Goal: Use online tool/utility: Utilize a website feature to perform a specific function

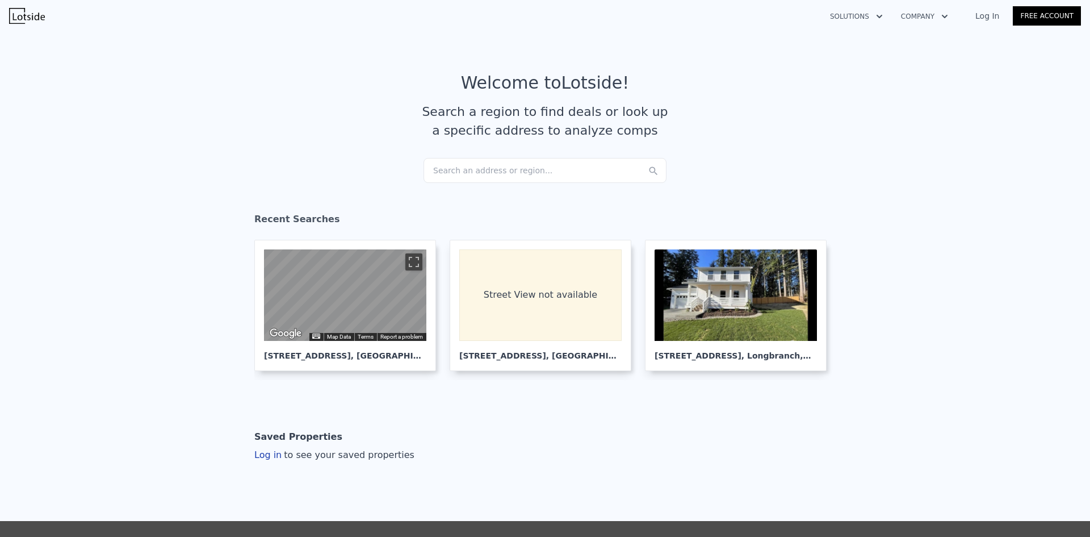
click at [483, 170] on div "Search an address or region..." at bounding box center [545, 170] width 243 height 25
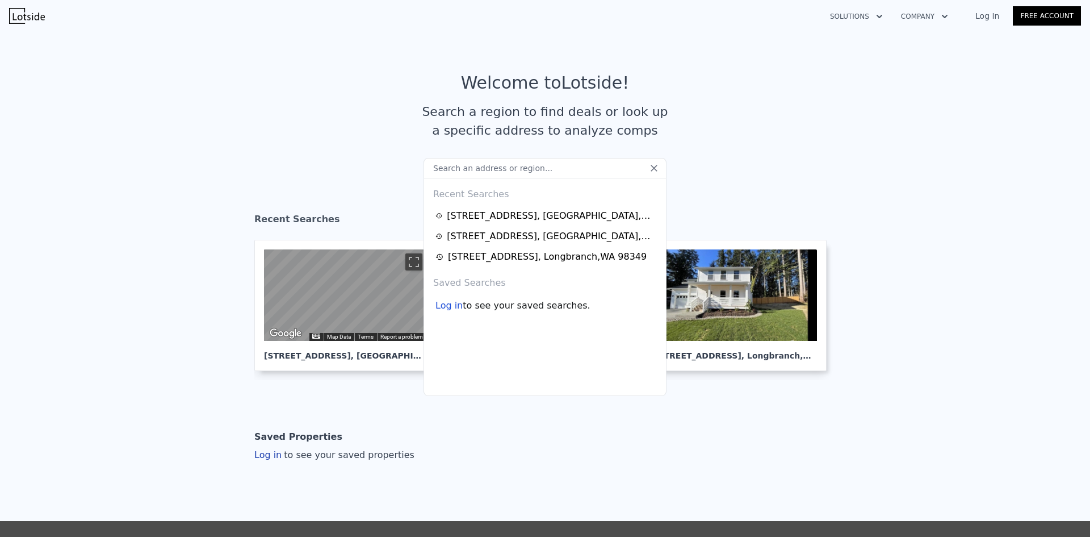
type input "NOTES AND ACTIVITY -------------------------ALEKSEYA on [DATE] 6:48 pm wrote: N…"
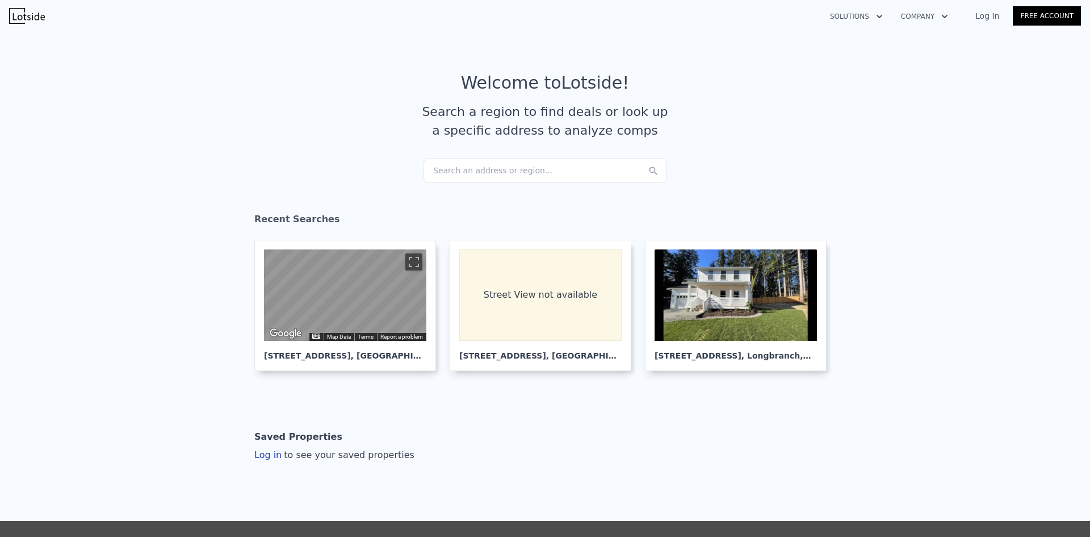
click at [467, 171] on div "Search an address or region..." at bounding box center [545, 170] width 243 height 25
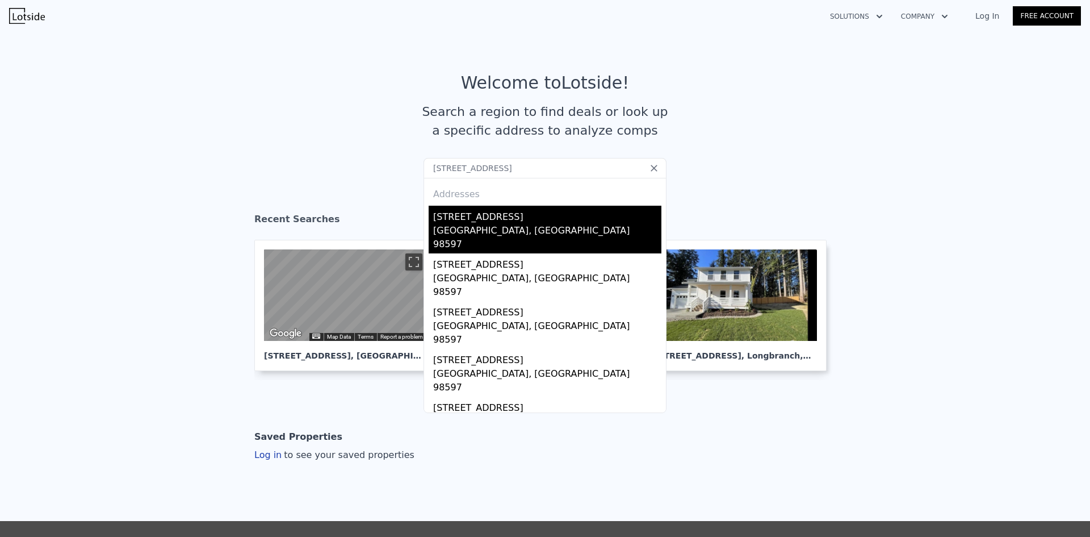
type input "16806 153rd Ave Se, Yelm, WA 98597"
click at [461, 218] on div "[STREET_ADDRESS]" at bounding box center [547, 215] width 228 height 18
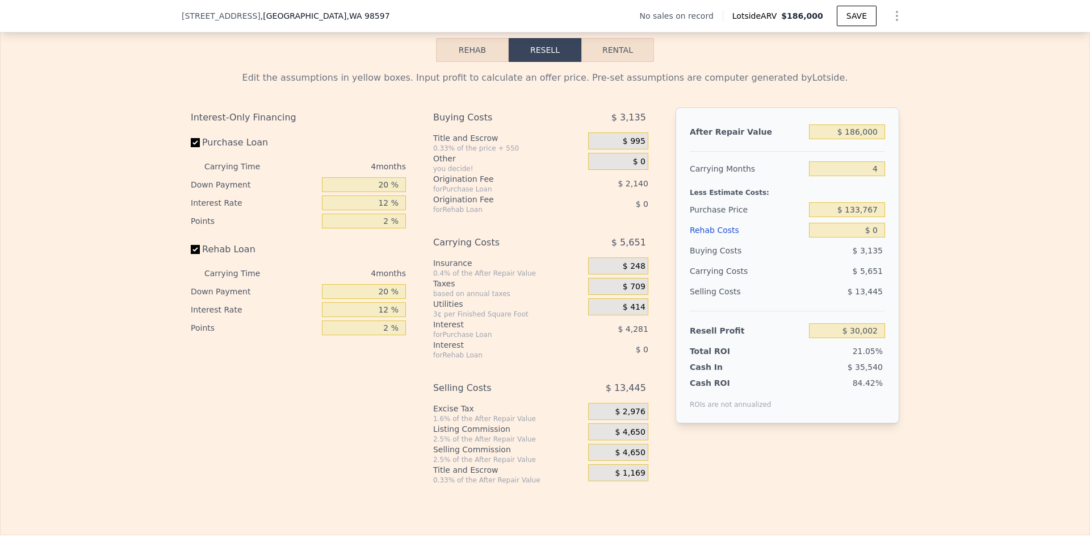
scroll to position [1586, 0]
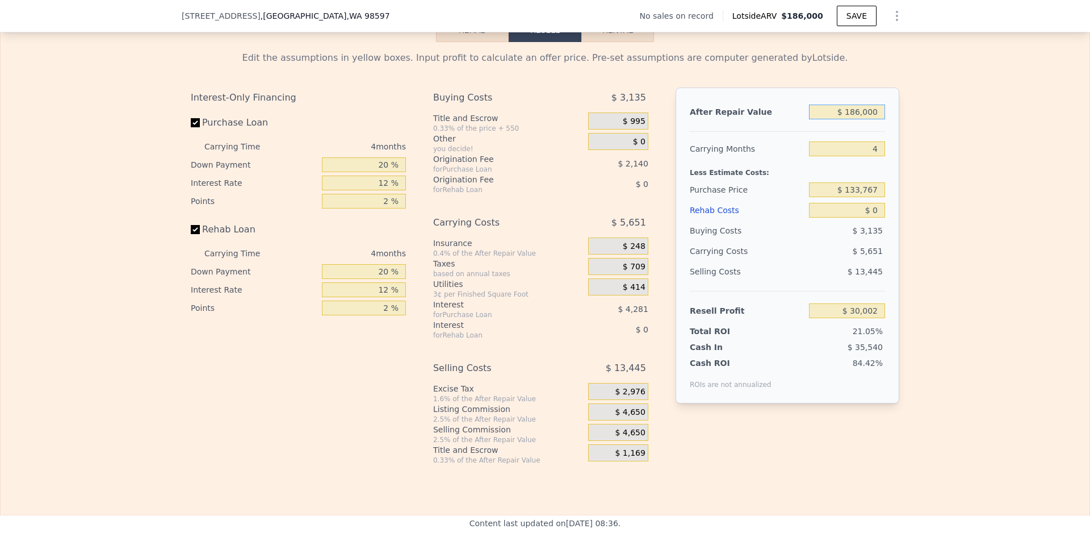
click at [861, 119] on input "$ 186,000" at bounding box center [847, 111] width 76 height 15
type input "$ 425,000"
type input "$ 252,113"
type input "$ 425,000"
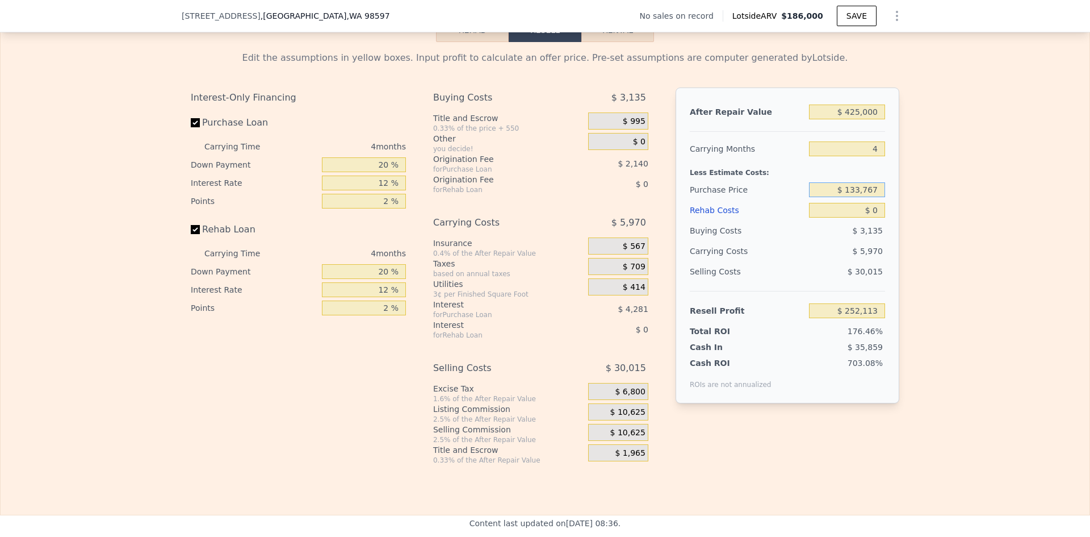
click at [862, 197] on input "$ 133,767" at bounding box center [847, 189] width 76 height 15
type input "$ 230,000"
click at [877, 217] on input "$ 0" at bounding box center [847, 210] width 76 height 15
type input "$ 150,939"
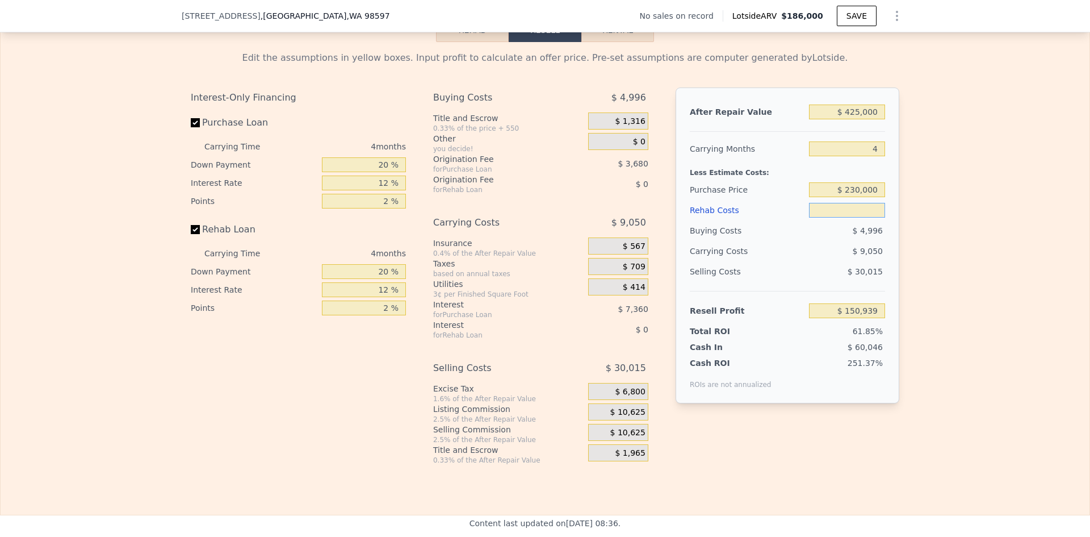
type input "$ 7"
type input "$ 150,932"
type input "$ 70"
type input "$ 150,864"
type input "$ 70,000"
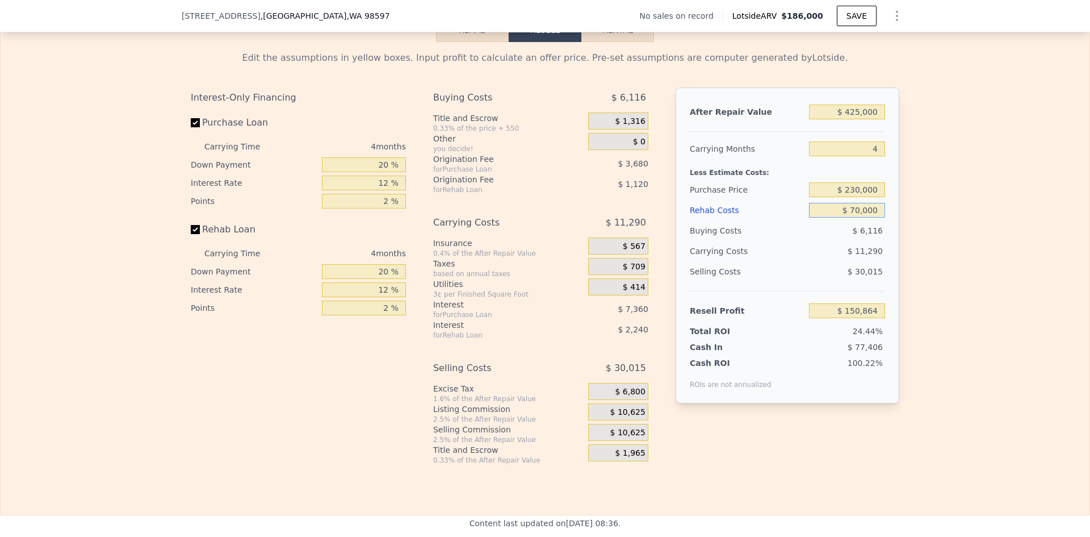
type input "$ 77,579"
type input "$ 70,000"
click at [866, 197] on input "$ 230,000" at bounding box center [847, 189] width 76 height 15
click at [941, 203] on div "Edit the assumptions in yellow boxes. Input profit to calculate an offer price.…" at bounding box center [545, 253] width 1089 height 422
click at [380, 172] on input "20 %" at bounding box center [364, 164] width 84 height 15
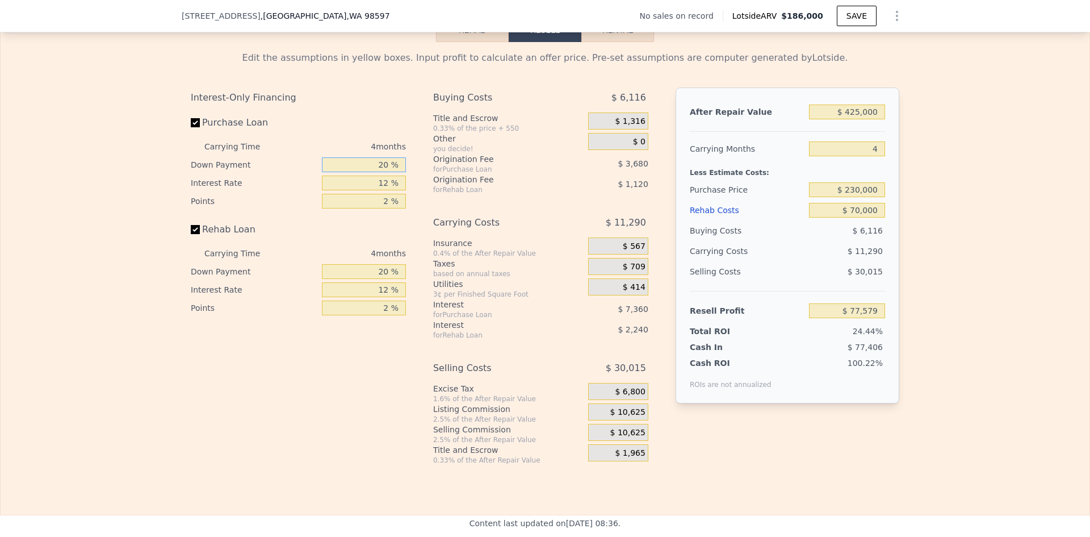
click at [381, 172] on input "20 %" at bounding box center [364, 164] width 84 height 15
type input "10 %"
type input "$ 76,199"
type input "10 %"
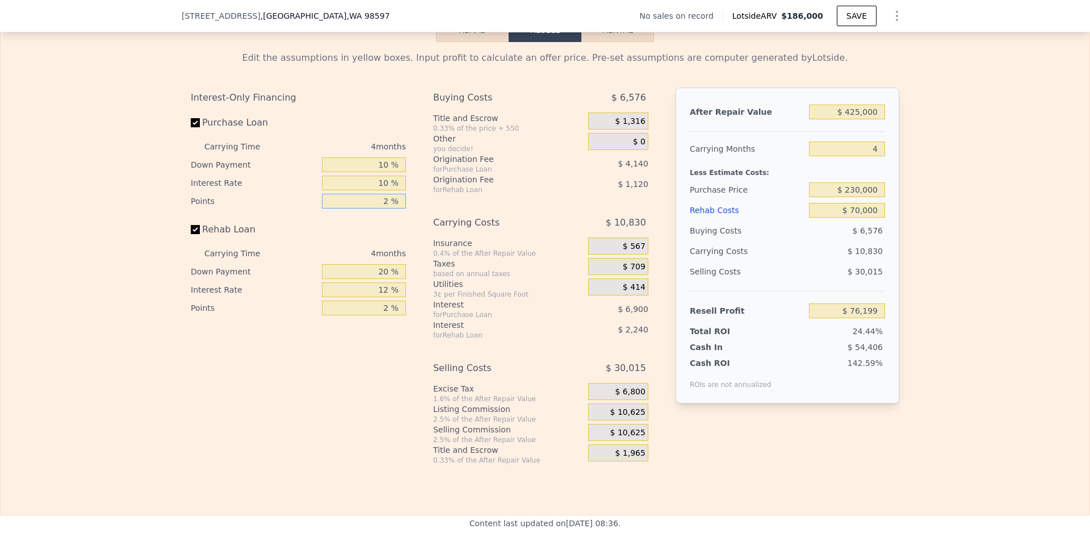
type input "$ 77,579"
type input "1 %"
type input "$ 79,649"
type input "1 %"
type input "10 %"
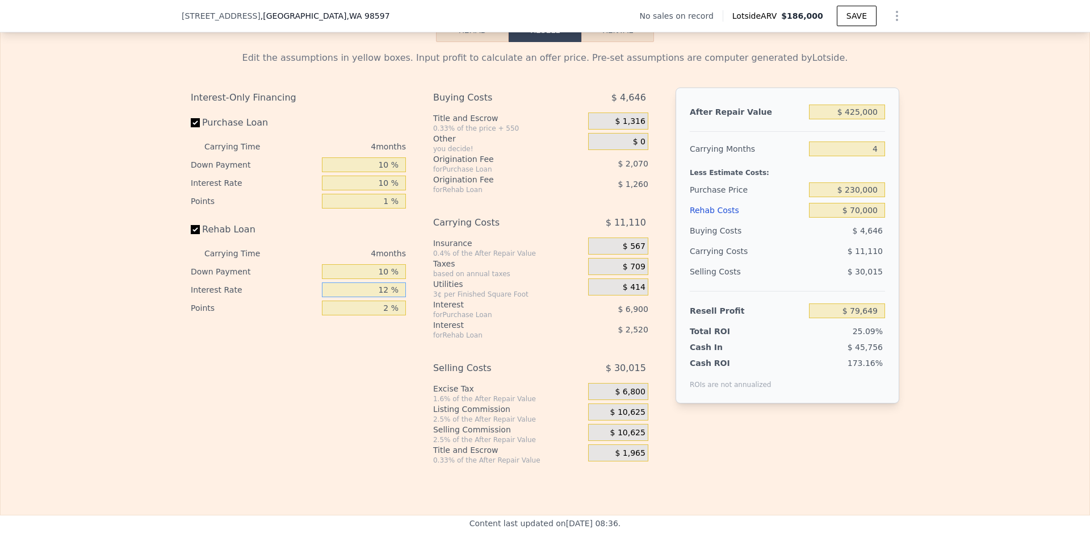
type input "$ 79,229"
type input "10 %"
type input "1 %"
type input "$ 80,279"
type input "1 %"
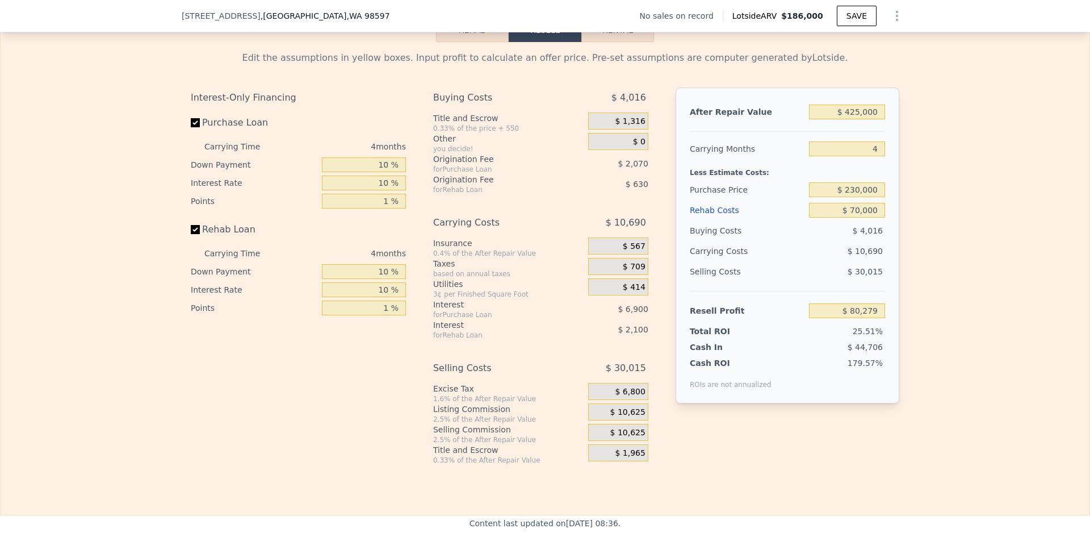
click at [634, 417] on span "$ 10,625" at bounding box center [627, 412] width 35 height 10
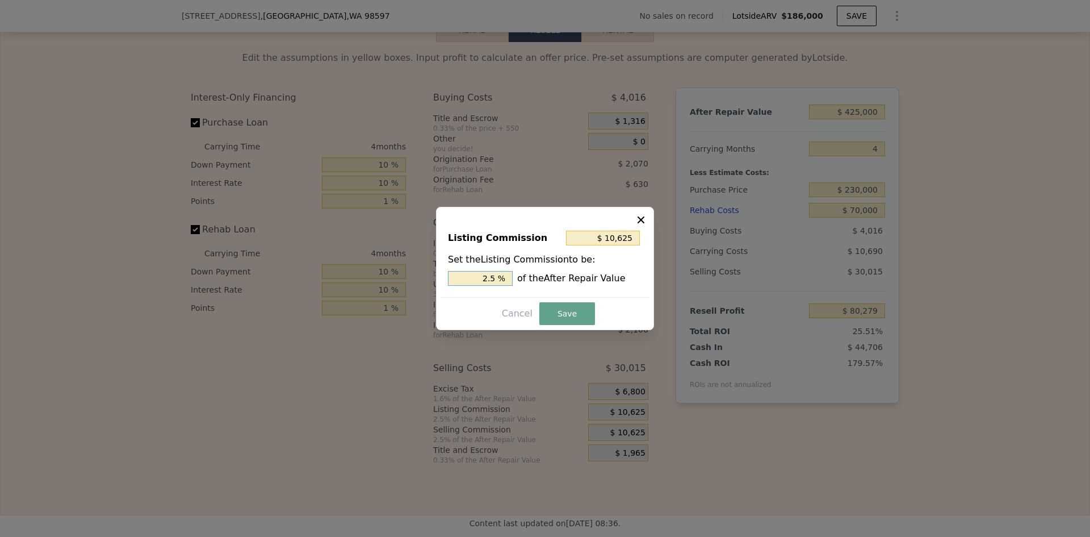
drag, startPoint x: 490, startPoint y: 280, endPoint x: 499, endPoint y: 278, distance: 9.5
click at [499, 278] on input "2.5 %" at bounding box center [480, 278] width 65 height 15
type input "$ 8,500"
type input "2 %"
drag, startPoint x: 568, startPoint y: 314, endPoint x: 552, endPoint y: 291, distance: 27.7
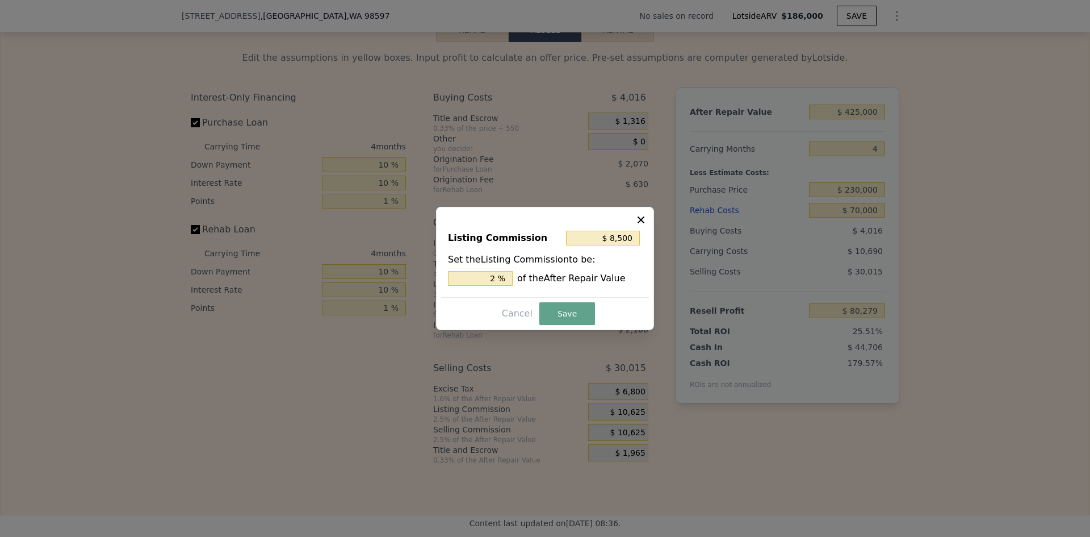
click at [568, 314] on button "Save" at bounding box center [567, 313] width 56 height 23
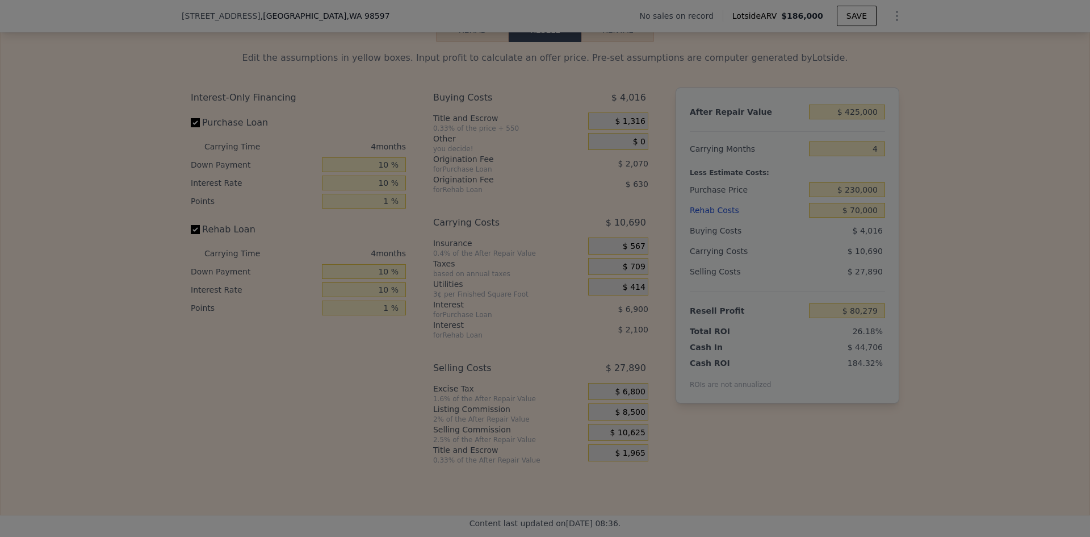
type input "$ 82,404"
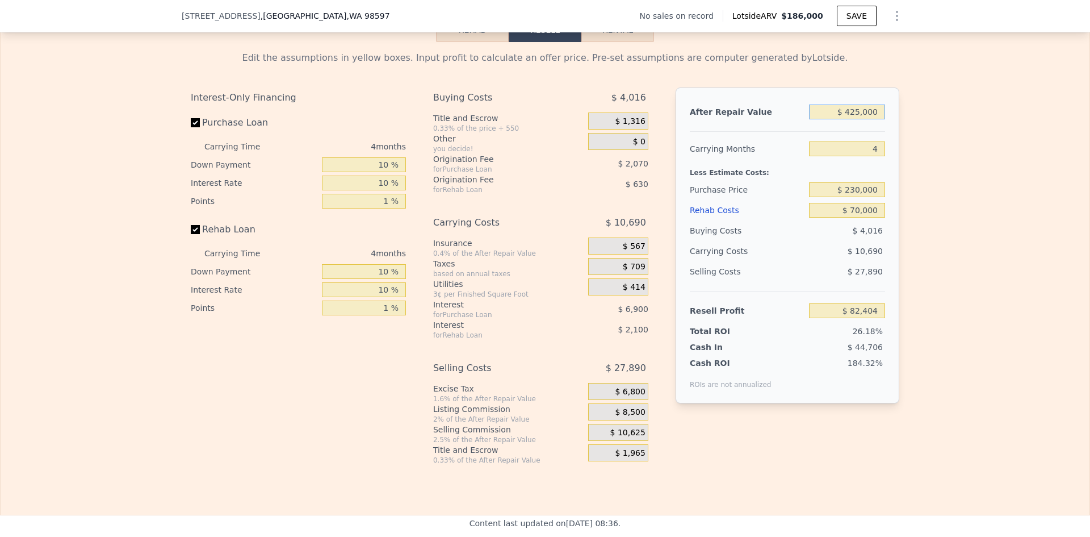
click at [861, 119] on input "$ 425,000" at bounding box center [847, 111] width 76 height 15
drag, startPoint x: 850, startPoint y: 128, endPoint x: 858, endPoint y: 128, distance: 7.9
click at [858, 119] on input "$ 425,000" at bounding box center [847, 111] width 76 height 15
type input "$ 400,000"
type input "$ 59,046"
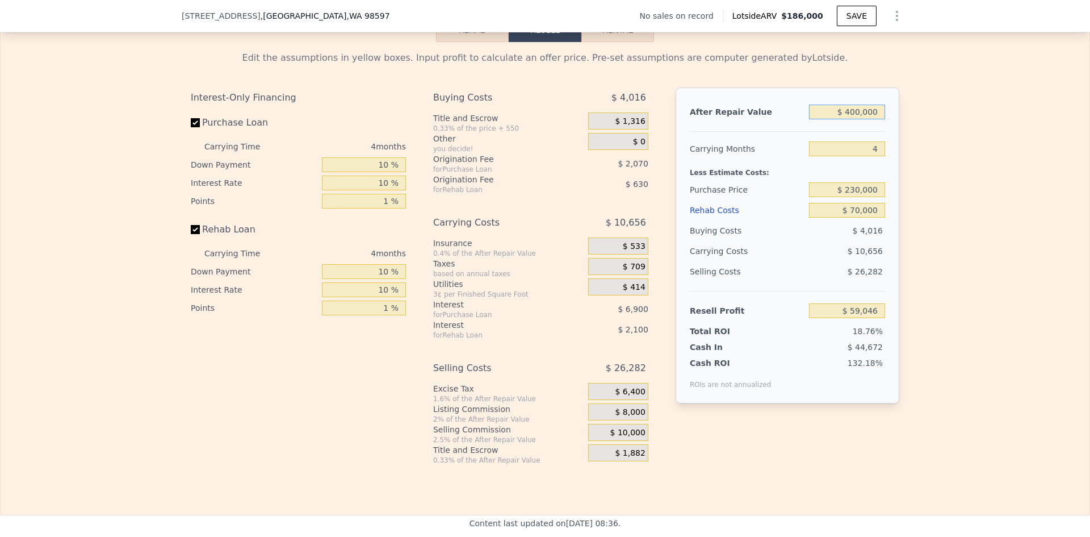
type input "$ 400,000"
drag, startPoint x: 855, startPoint y: 207, endPoint x: 875, endPoint y: 206, distance: 20.5
click at [856, 197] on input "$ 230,000" at bounding box center [847, 189] width 76 height 15
click at [930, 201] on div "Edit the assumptions in yellow boxes. Input profit to calculate an offer price.…" at bounding box center [545, 253] width 1089 height 422
click at [854, 197] on input "$ 230,000" at bounding box center [847, 189] width 76 height 15
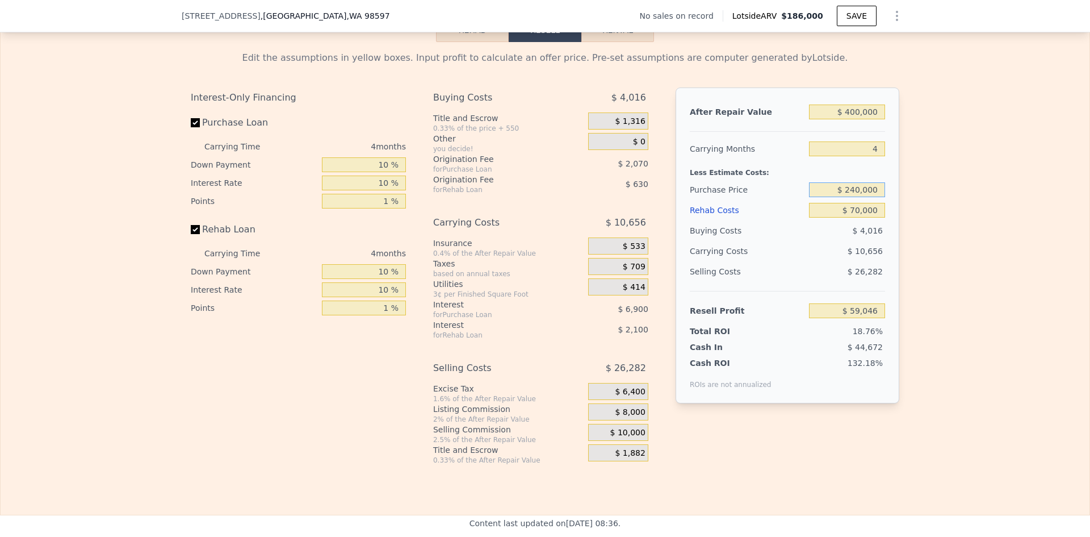
type input "$ 240,000"
click at [929, 219] on div "Edit the assumptions in yellow boxes. Input profit to calculate an offer price.…" at bounding box center [545, 253] width 1089 height 422
type input "$ 48,623"
click at [857, 197] on input "$ 240,000" at bounding box center [847, 189] width 76 height 15
type input "$ 250,000"
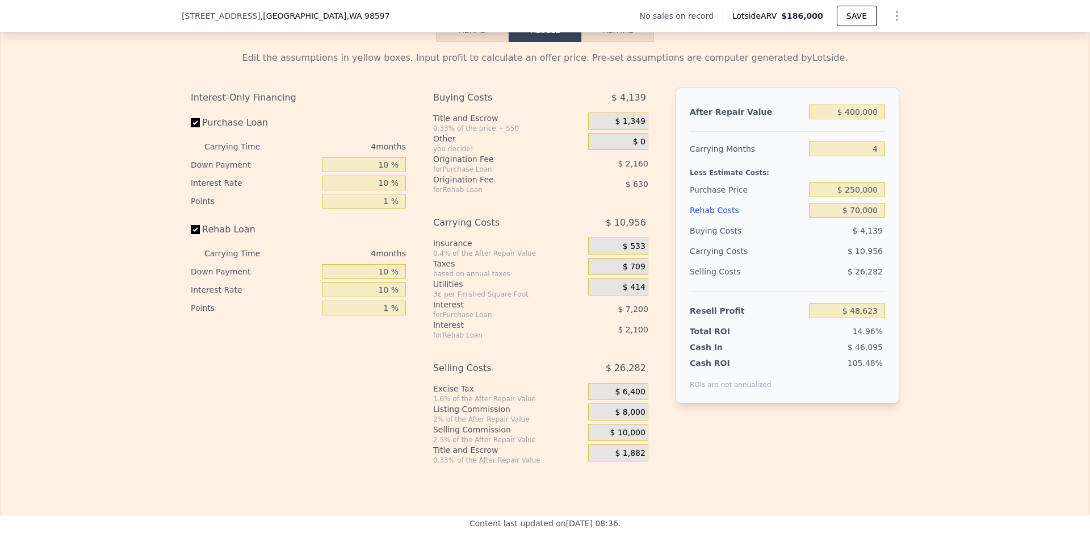
click at [932, 207] on div "Edit the assumptions in yellow boxes. Input profit to calculate an offer price.…" at bounding box center [545, 253] width 1089 height 422
type input "$ 38,199"
click at [856, 197] on input "$ 250,000" at bounding box center [847, 189] width 76 height 15
type input "$ 230,000"
click at [911, 222] on div "Edit the assumptions in yellow boxes. Input profit to calculate an offer price.…" at bounding box center [545, 253] width 1089 height 422
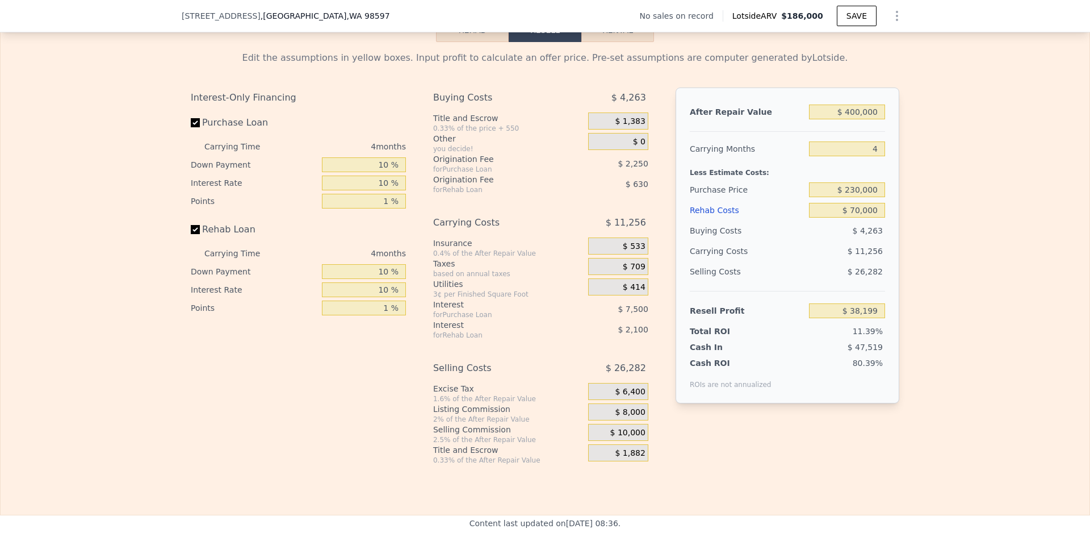
type input "$ 59,046"
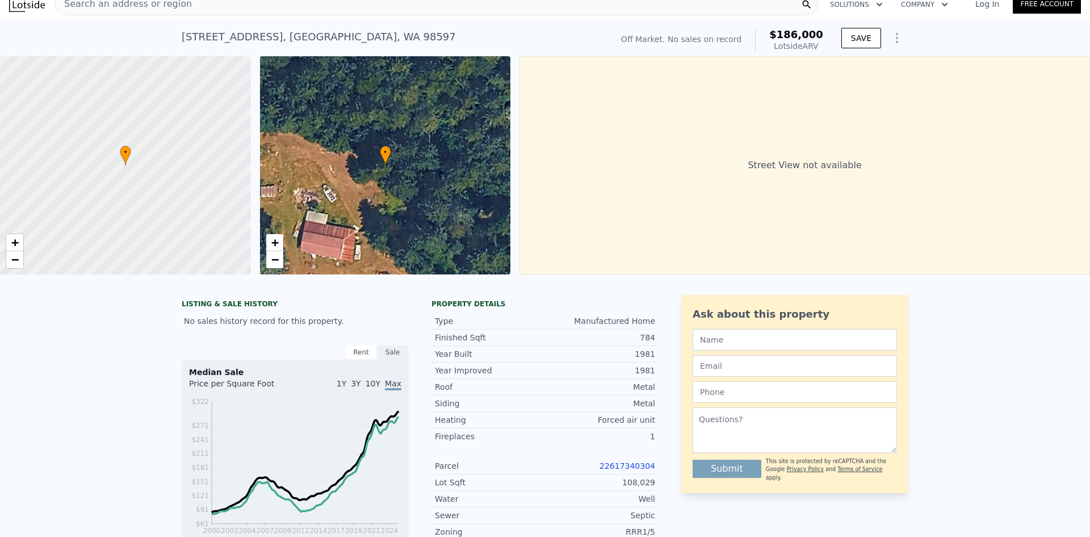
scroll to position [4, 0]
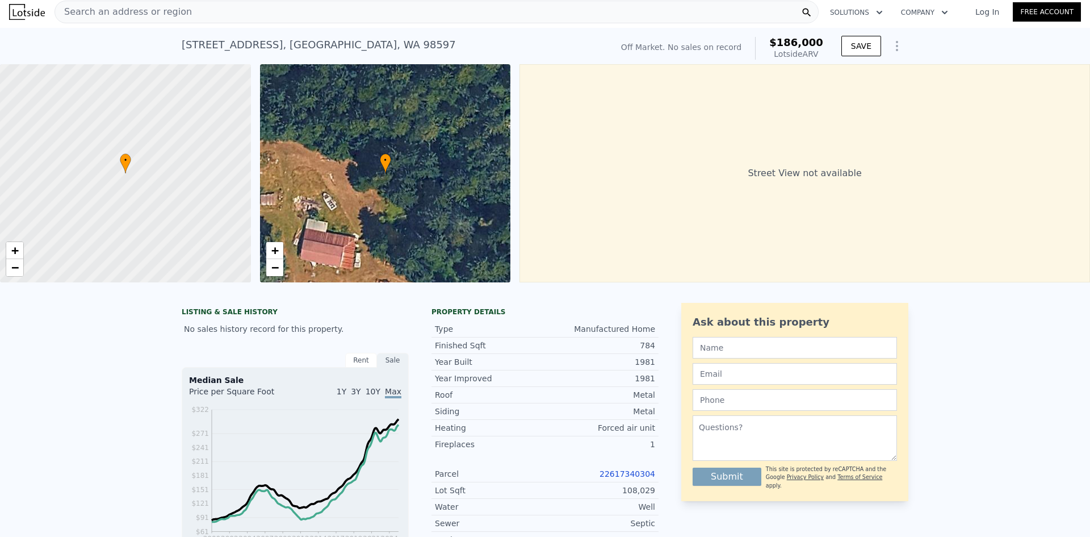
click at [157, 11] on span "Search an address or region" at bounding box center [123, 12] width 137 height 14
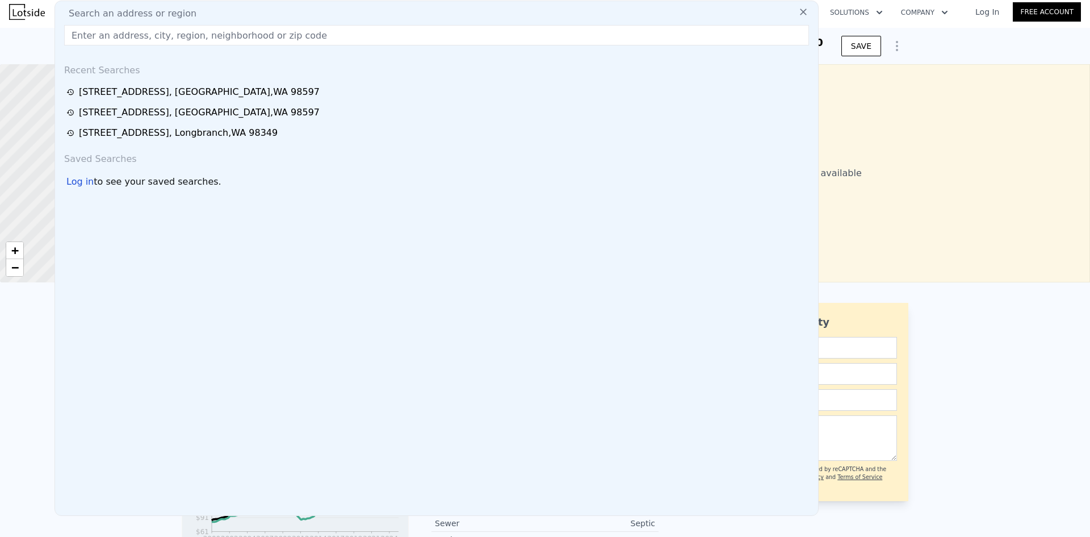
drag, startPoint x: 129, startPoint y: 37, endPoint x: 124, endPoint y: 30, distance: 9.0
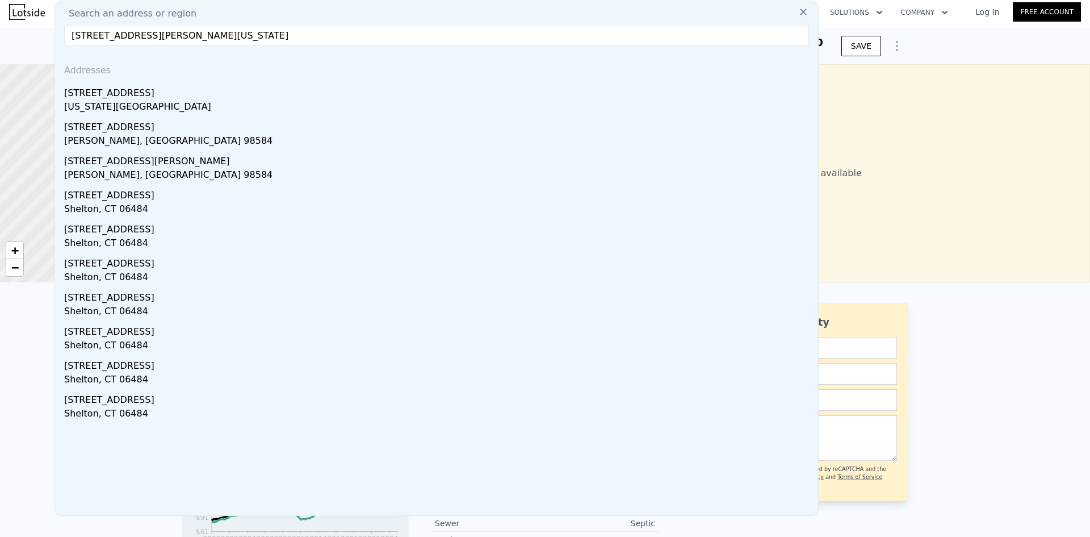
click at [96, 41] on input "840 E. Lakeview Dr., East Shelton, Washington" at bounding box center [436, 35] width 745 height 20
click at [147, 39] on input "840 E Lakeview Dr., East Shelton, Washington" at bounding box center [436, 35] width 745 height 20
drag, startPoint x: 147, startPoint y: 35, endPoint x: 300, endPoint y: 39, distance: 153.4
click at [300, 39] on input "840 E Lakeview Dr, East Shelton, Washington" at bounding box center [436, 35] width 745 height 20
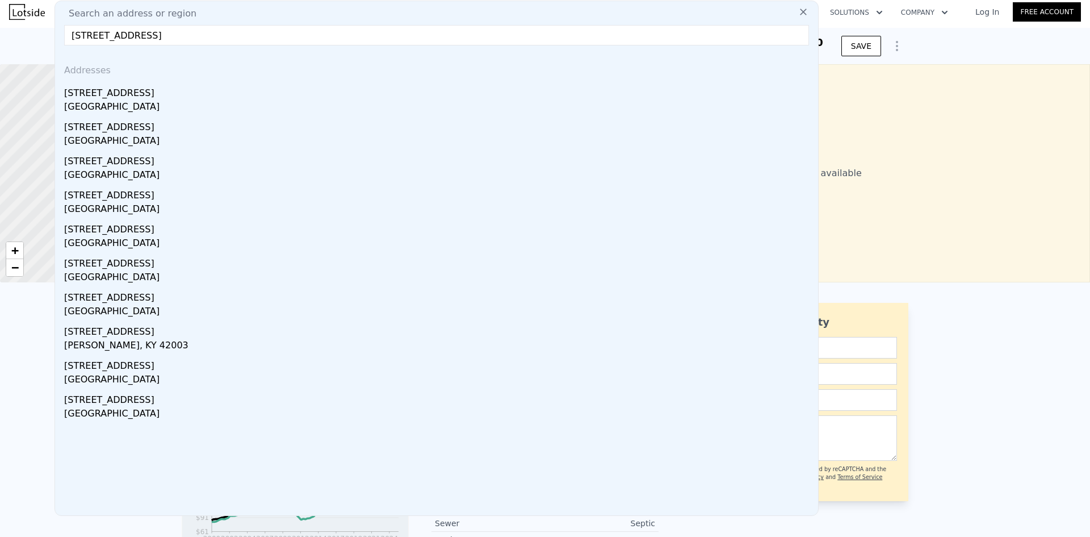
type input "840 E Lakeview Dr,"
drag, startPoint x: 156, startPoint y: 35, endPoint x: 30, endPoint y: 48, distance: 126.7
type input "$ 186,000"
type input "$ 0"
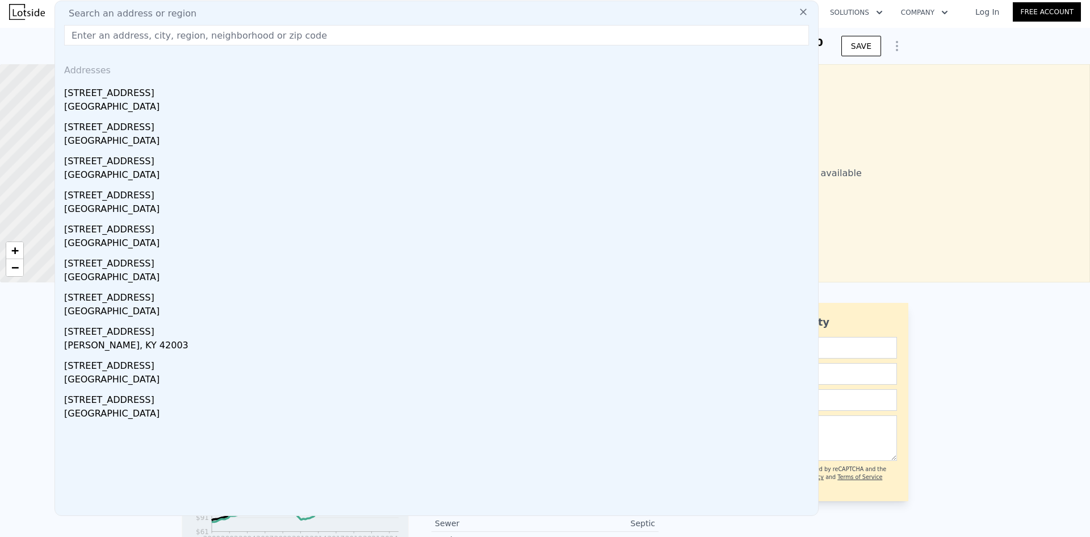
type input "$ 30,002"
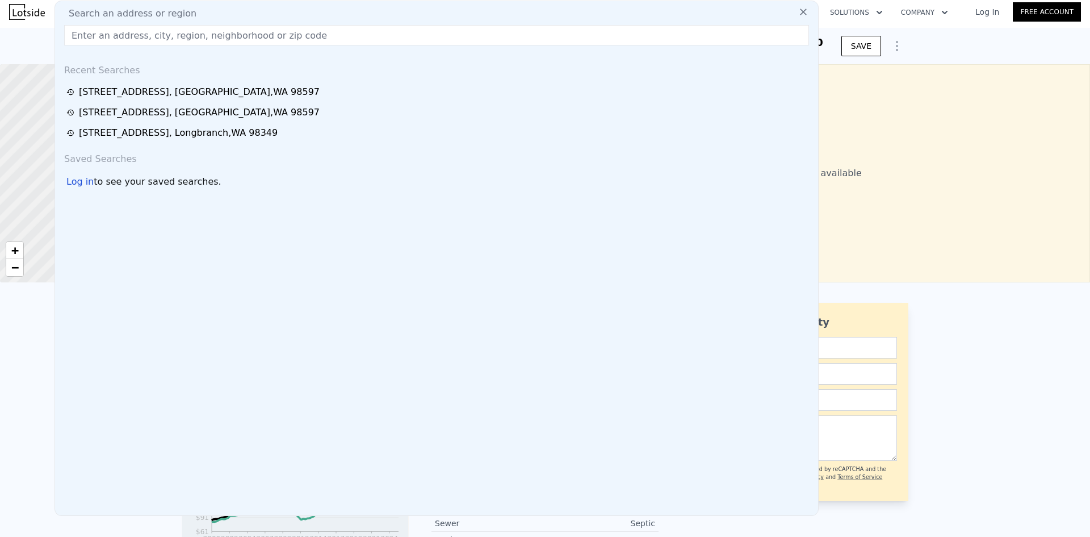
paste input "840 E Lakeshore Dr W, Shelton, WA 98584"
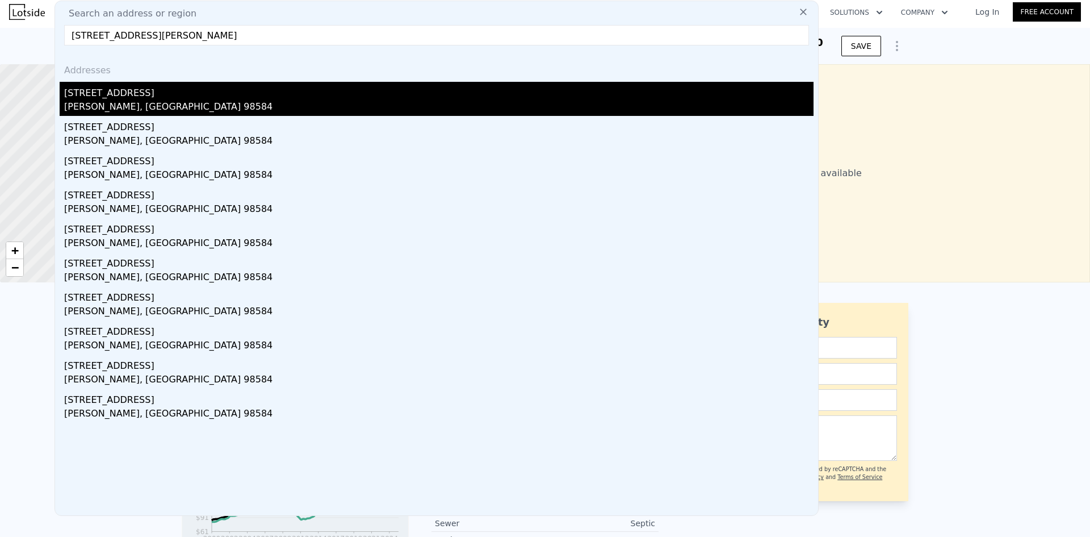
type input "840 E Lakeshore Dr W, Shelton, WA 98584"
click at [166, 87] on div "840 E Lakeshore Dr W" at bounding box center [438, 91] width 749 height 18
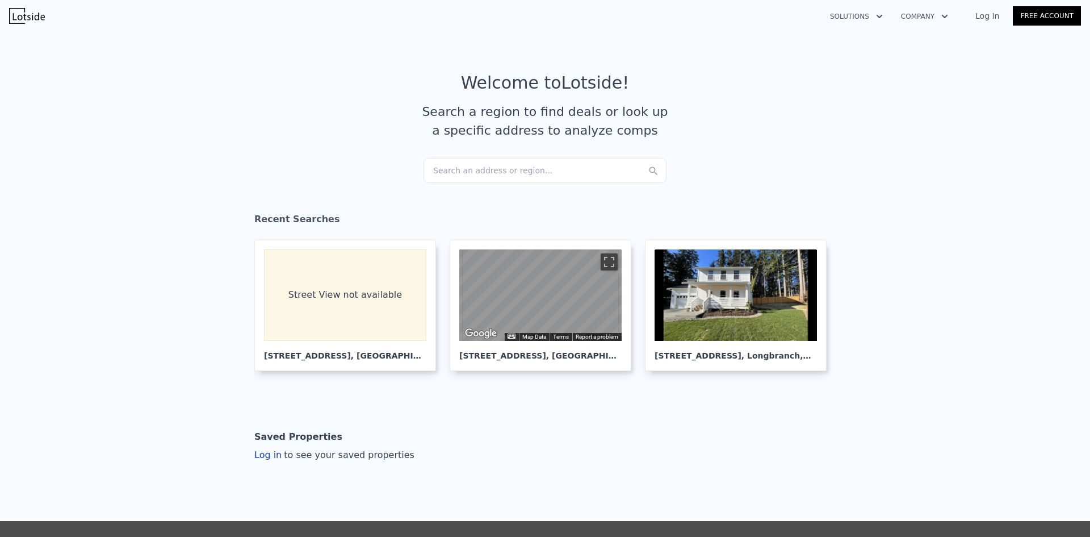
click at [464, 168] on div "Search an address or region..." at bounding box center [545, 170] width 243 height 25
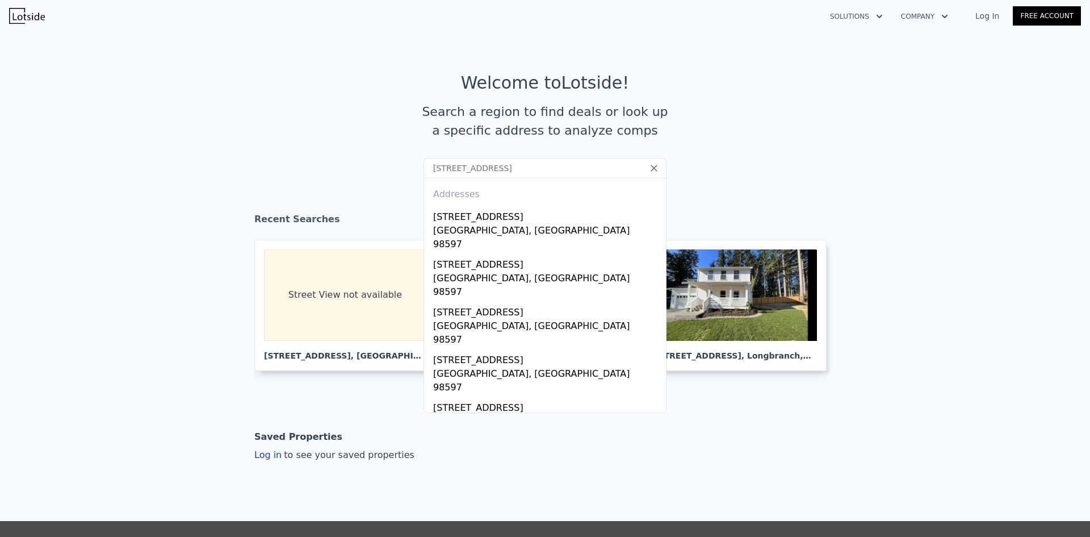
click at [446, 169] on input "[STREET_ADDRESS]" at bounding box center [545, 168] width 243 height 20
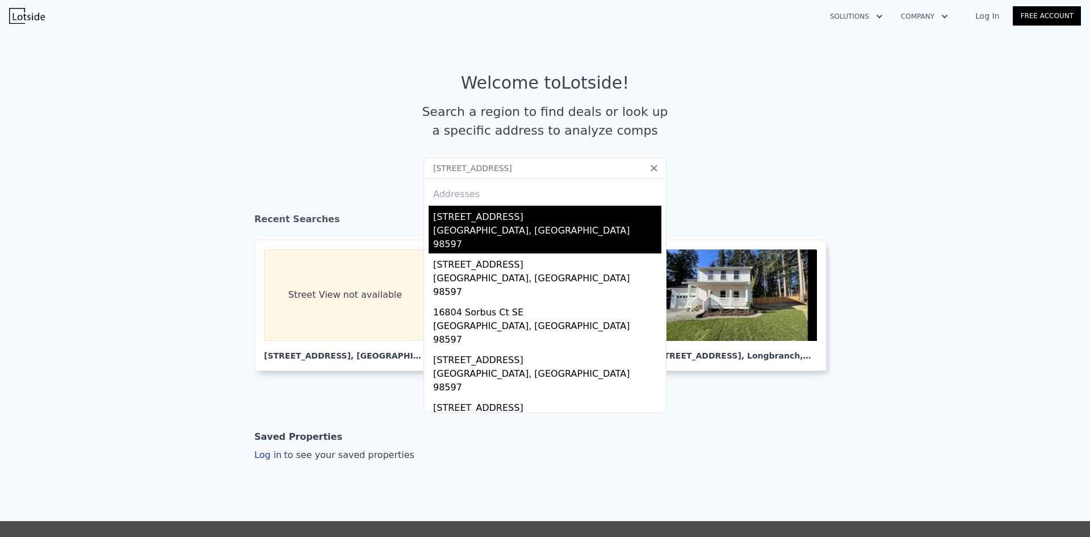
type input "16804 153rd Ave Se, Yelm, WA 98597"
click at [486, 219] on div "[STREET_ADDRESS]" at bounding box center [547, 215] width 228 height 18
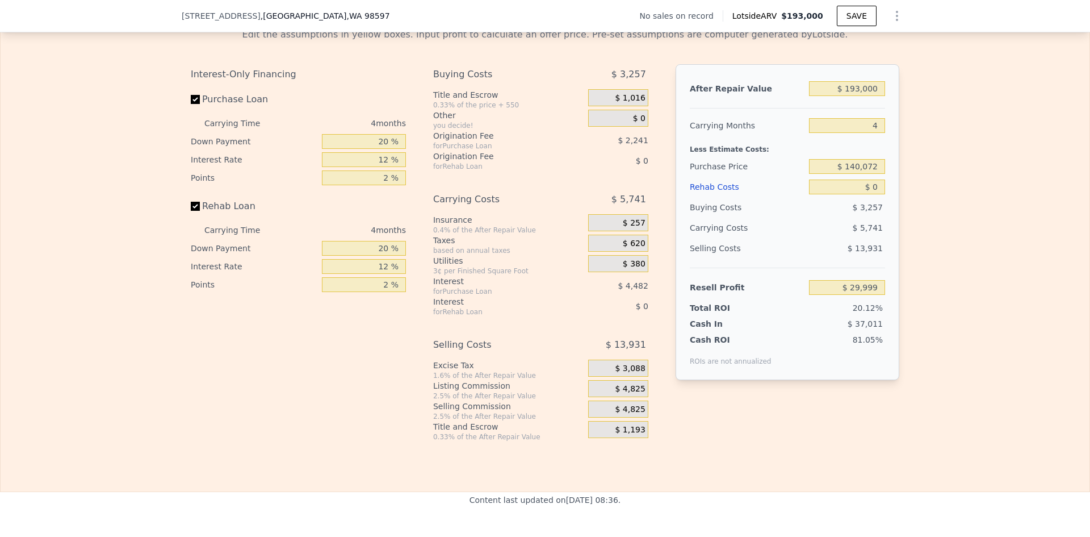
scroll to position [1590, 0]
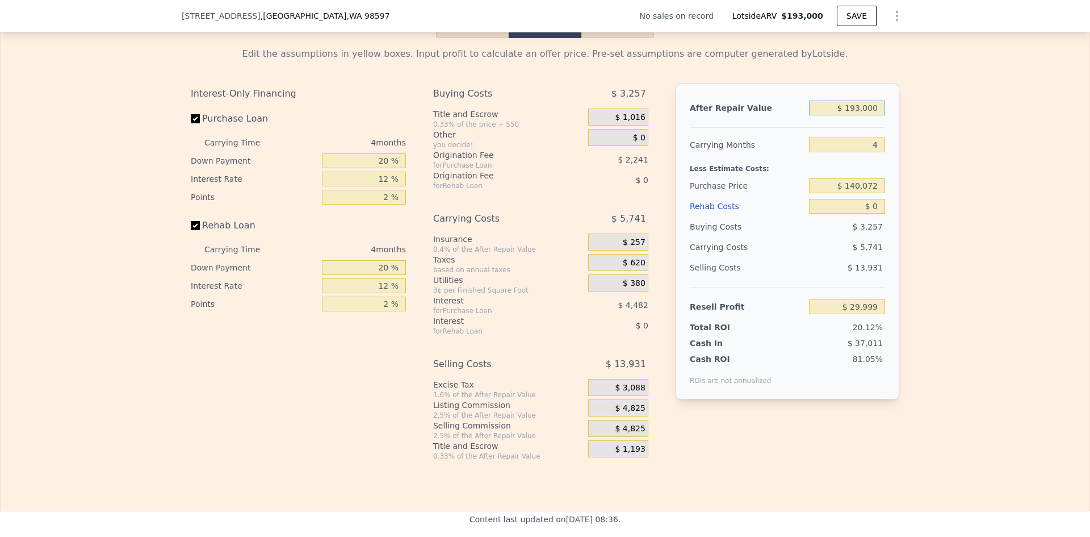
click at [863, 115] on input "$ 193,000" at bounding box center [847, 107] width 76 height 15
type input "$ 425,000"
type input "$ 245,605"
type input "$ 425,000"
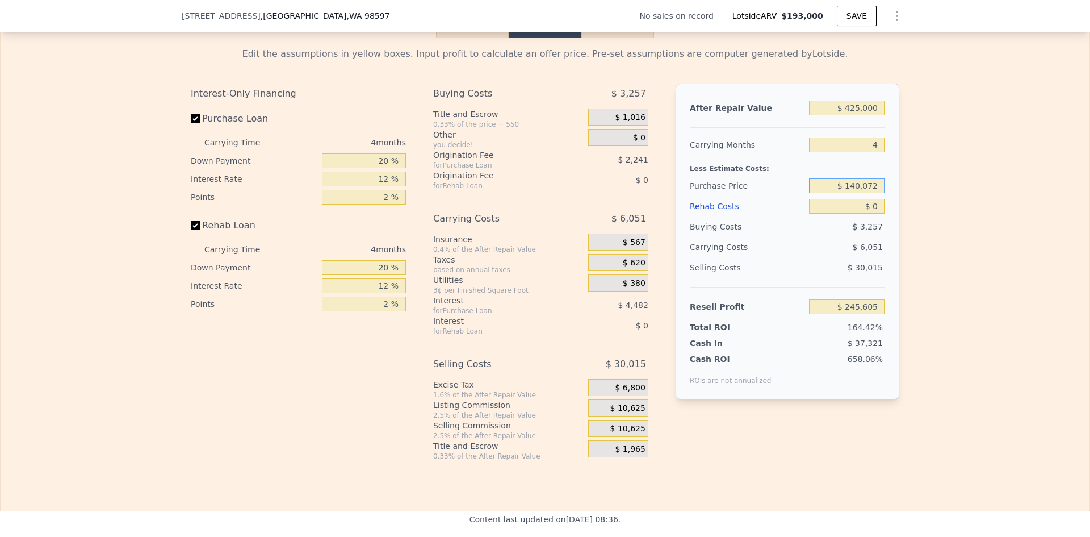
click at [861, 193] on input "$ 140,072" at bounding box center [847, 185] width 76 height 15
type input "$ 70,000"
click at [873, 213] on input "$ 0" at bounding box center [847, 206] width 76 height 15
type input "$ 319,275"
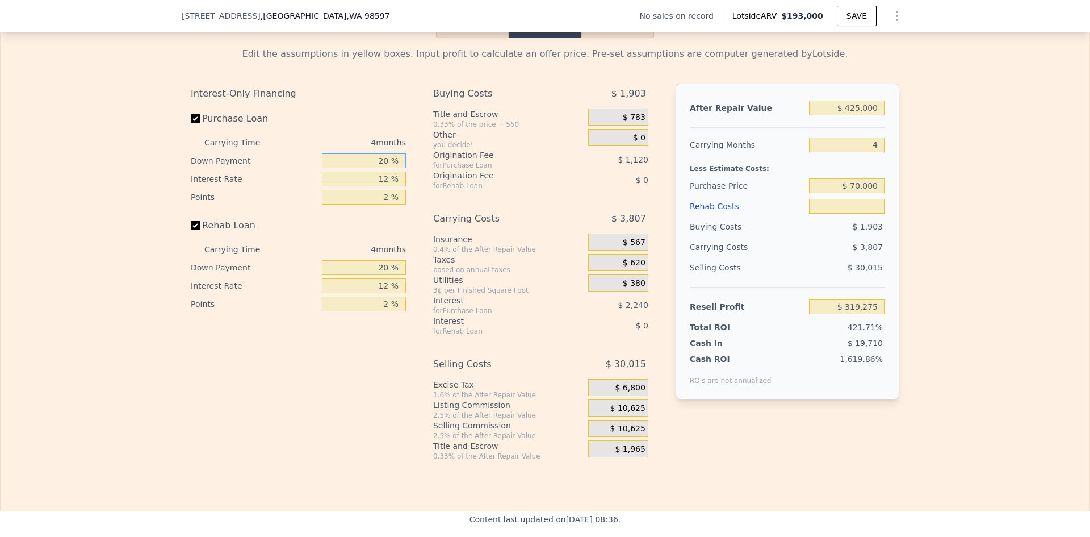
click at [382, 166] on input "20 %" at bounding box center [364, 160] width 84 height 15
type input "10 %"
type input "$ 0"
type input "10 %"
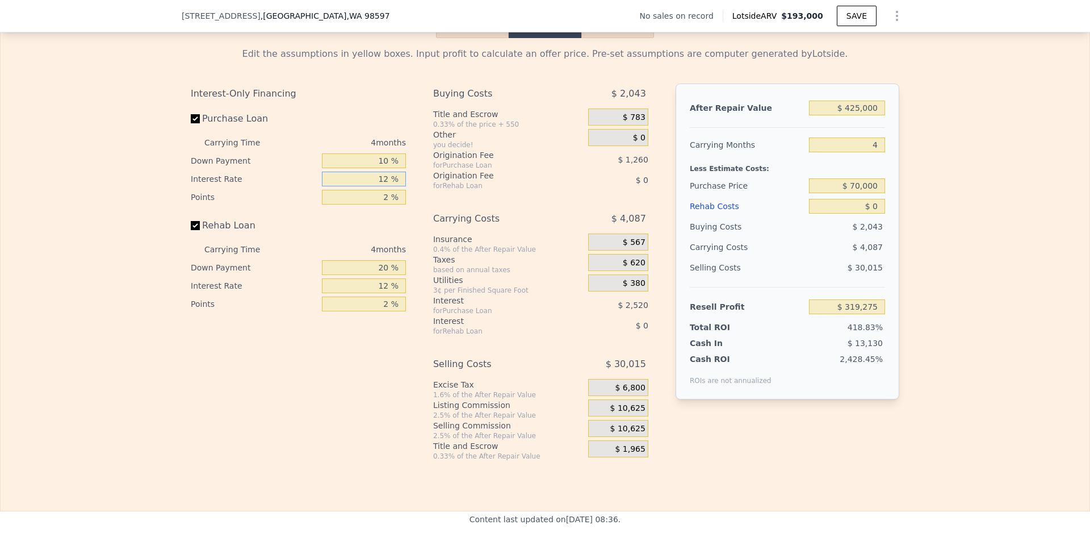
type input "$ 318,855"
type input "10 %"
type input "1 %"
type input "$ 319,905"
type input "1 %"
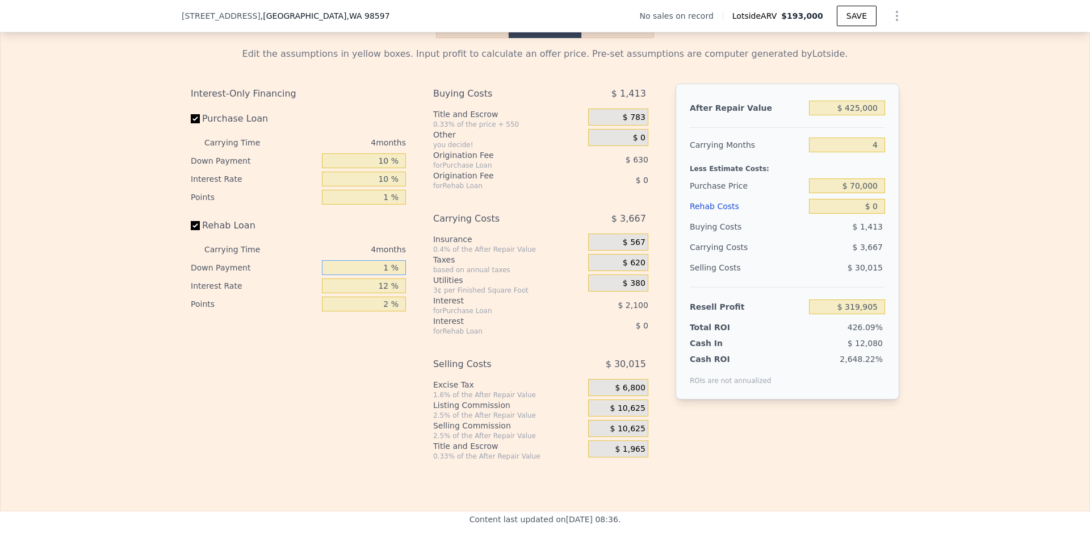
type input "1 %"
click at [386, 273] on input "1 %" at bounding box center [364, 267] width 84 height 15
type input "10 %"
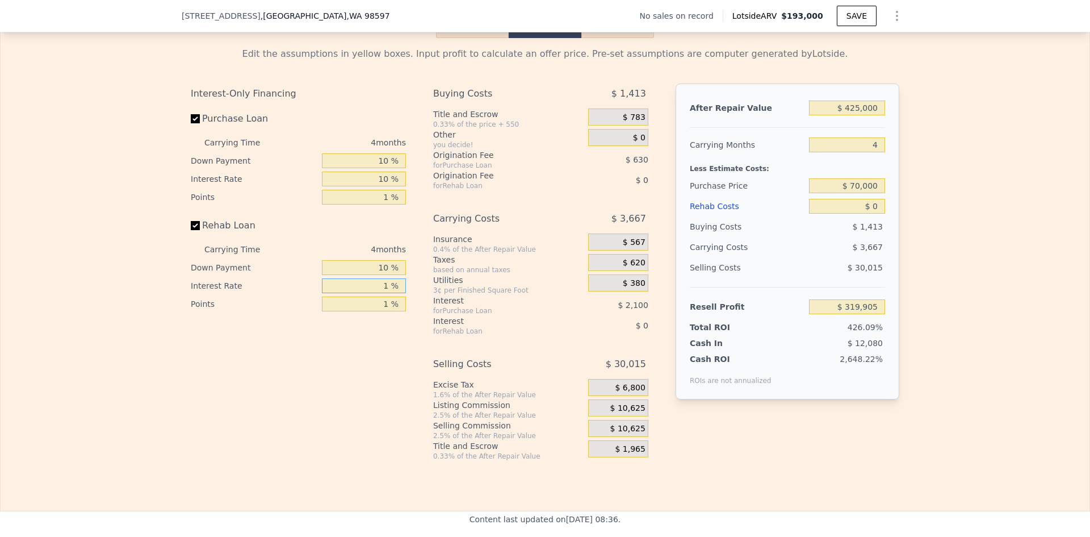
click at [387, 291] on input "1 %" at bounding box center [364, 285] width 84 height 15
type input "10 %"
click at [622, 413] on span "$ 10,625" at bounding box center [627, 408] width 35 height 10
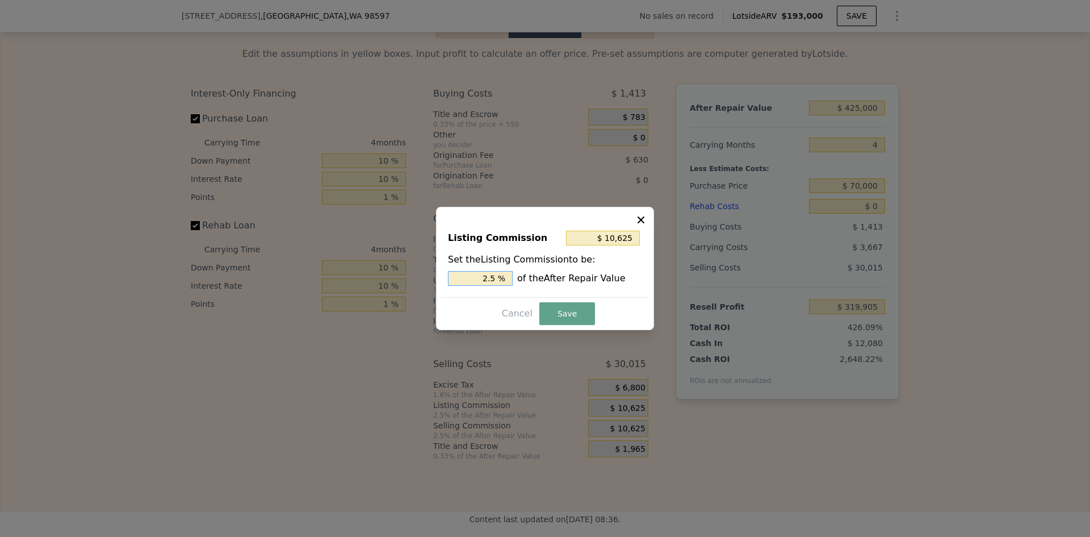
drag, startPoint x: 489, startPoint y: 278, endPoint x: 500, endPoint y: 278, distance: 10.8
click at [500, 278] on input "2.5 %" at bounding box center [480, 278] width 65 height 15
type input "$ 8,500"
type input "2 %"
click at [554, 313] on button "Save" at bounding box center [567, 313] width 56 height 23
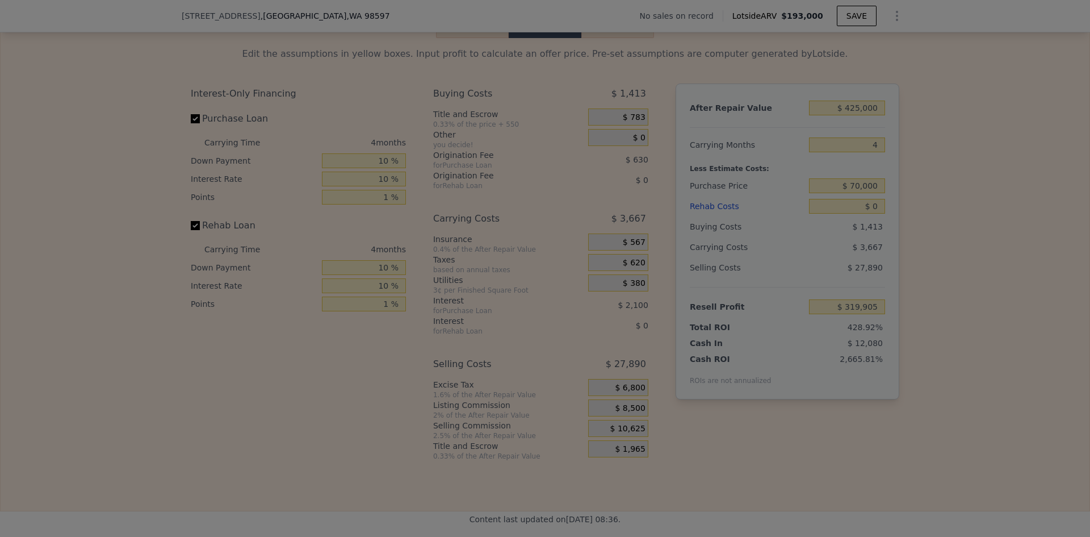
type input "$ 322,030"
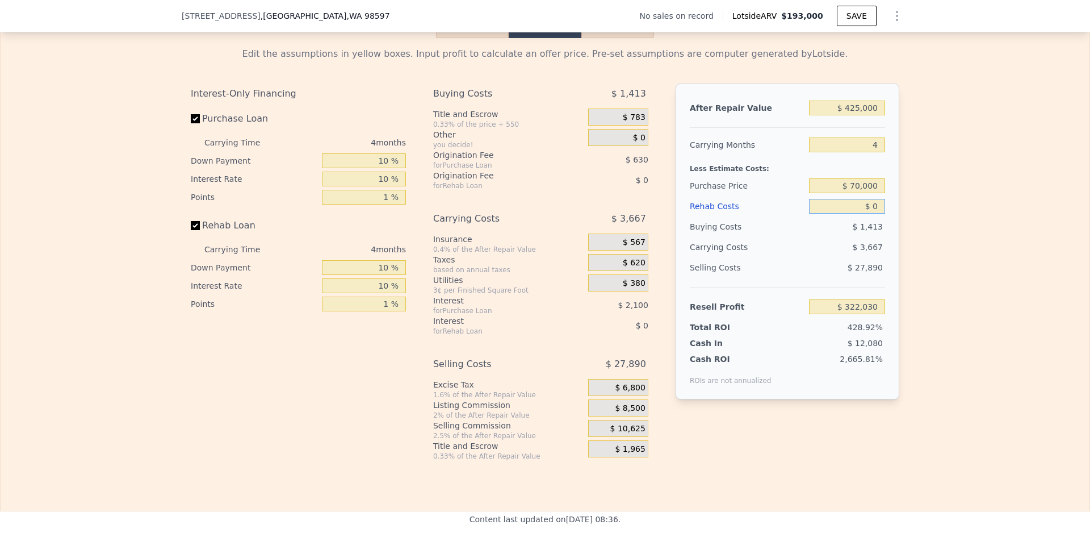
click at [873, 213] on input "$ 0" at bounding box center [847, 206] width 76 height 15
type input "$ 225,000"
type input "$ 88,253"
type input "$ 225,000"
click at [870, 193] on input "$ 70,000" at bounding box center [847, 185] width 76 height 15
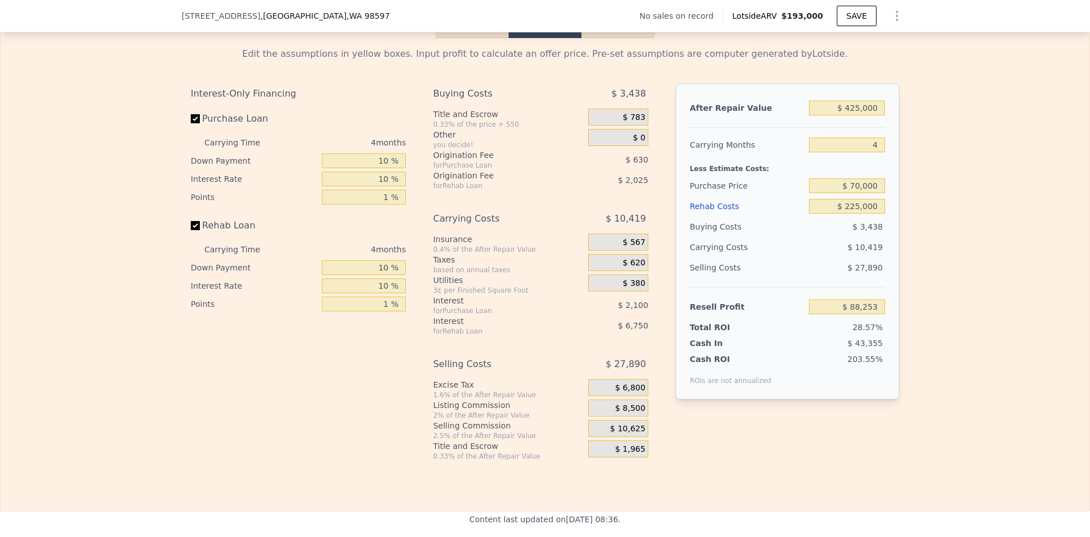
click at [941, 192] on div "Edit the assumptions in yellow boxes. Input profit to calculate an offer price.…" at bounding box center [545, 249] width 1089 height 422
drag, startPoint x: 856, startPoint y: 152, endPoint x: 849, endPoint y: 152, distance: 6.3
click at [851, 152] on input "4" at bounding box center [847, 144] width 76 height 15
type input "12"
type input "$ 67,417"
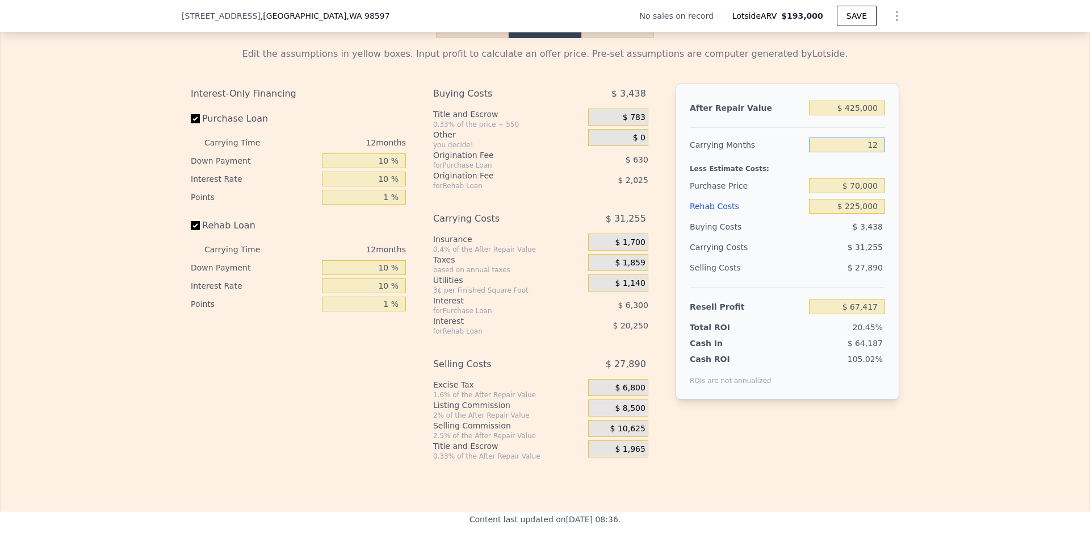
type input "12"
click at [912, 195] on div "Edit the assumptions in yellow boxes. Input profit to calculate an offer price.…" at bounding box center [545, 249] width 1089 height 422
click at [856, 192] on input "$ 70,000" at bounding box center [847, 185] width 76 height 15
type input "$ 100,000"
click at [920, 220] on div "Edit the assumptions in yellow boxes. Input profit to calculate an offer price.…" at bounding box center [545, 249] width 1089 height 422
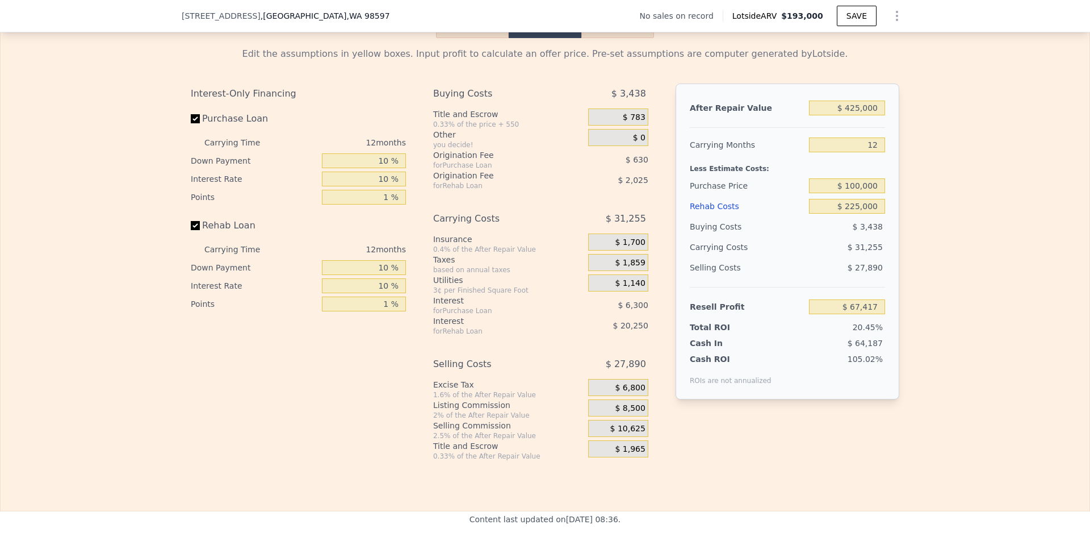
type input "$ 34,347"
drag, startPoint x: 848, startPoint y: 193, endPoint x: 854, endPoint y: 192, distance: 6.3
click at [854, 192] on input "$ 100,000" at bounding box center [847, 185] width 76 height 15
type input "$ 90,000"
click at [934, 244] on div "Edit the assumptions in yellow boxes. Input profit to calculate an offer price.…" at bounding box center [545, 249] width 1089 height 422
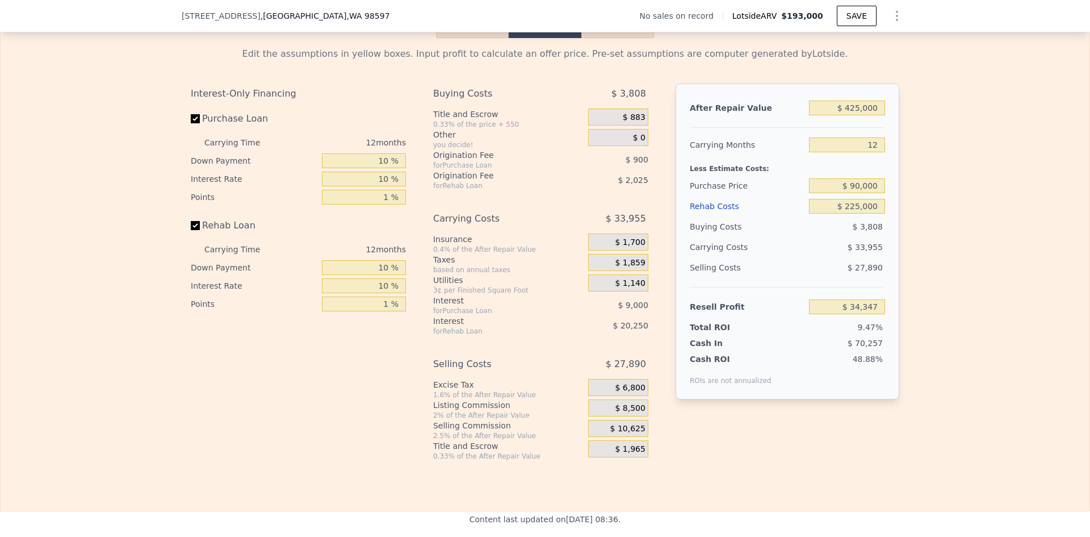
type input "$ 45,370"
click at [854, 192] on input "$ 90,000" at bounding box center [847, 185] width 76 height 15
type input "$ 80,000"
click at [908, 221] on div "Edit the assumptions in yellow boxes. Input profit to calculate an offer price.…" at bounding box center [545, 249] width 1089 height 422
type input "$ 56,394"
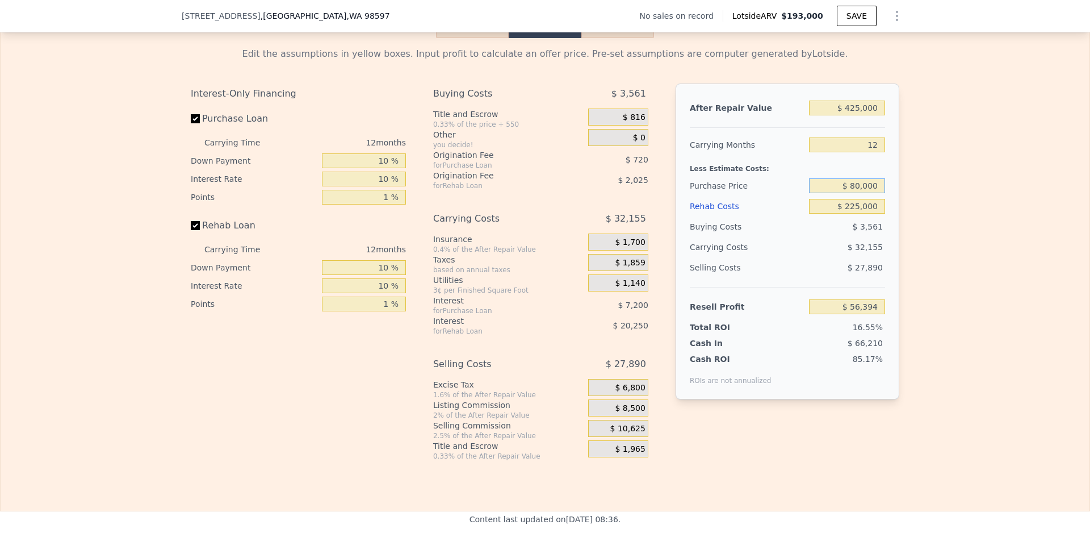
click at [858, 193] on input "$ 80,000" at bounding box center [847, 185] width 76 height 15
type input "$ 85,000"
click at [961, 242] on div "Edit the assumptions in yellow boxes. Input profit to calculate an offer price.…" at bounding box center [545, 249] width 1089 height 422
type input "$ 50,876"
click at [859, 191] on input "$ 85,000" at bounding box center [847, 185] width 76 height 15
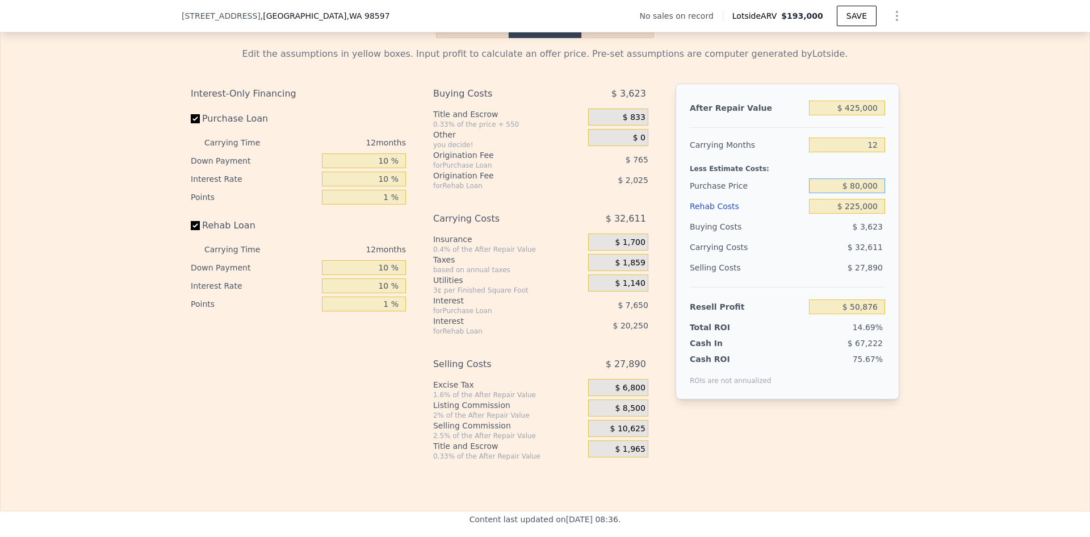
click at [853, 192] on input "$ 80,000" at bounding box center [847, 185] width 76 height 15
type input "$ 70,000"
click at [917, 215] on div "Edit the assumptions in yellow boxes. Input profit to calculate an offer price.…" at bounding box center [545, 249] width 1089 height 422
type input "$ 67,417"
type input "$ 193,000"
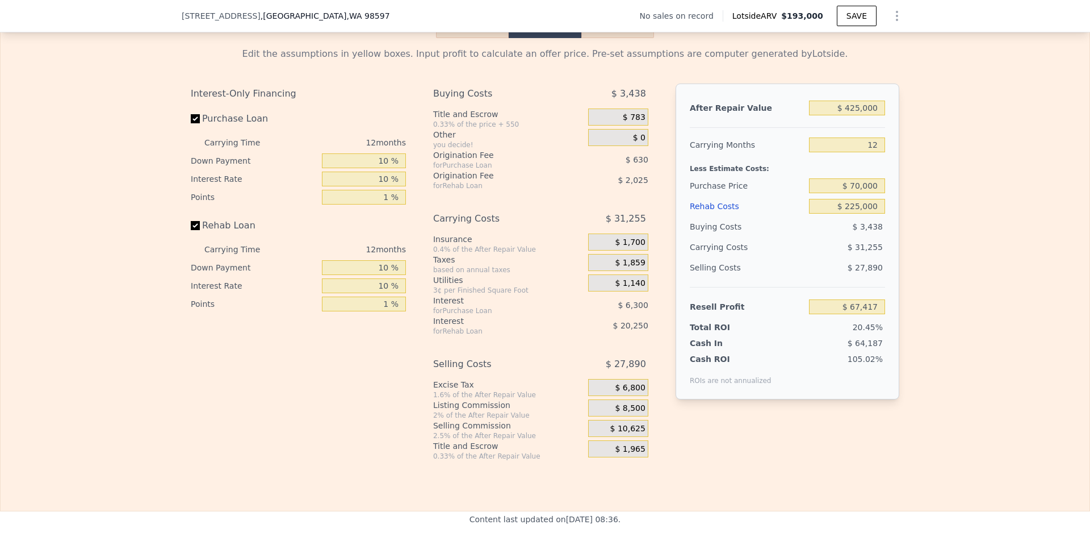
type input "4"
type input "$ 0"
type input "$ 29,999"
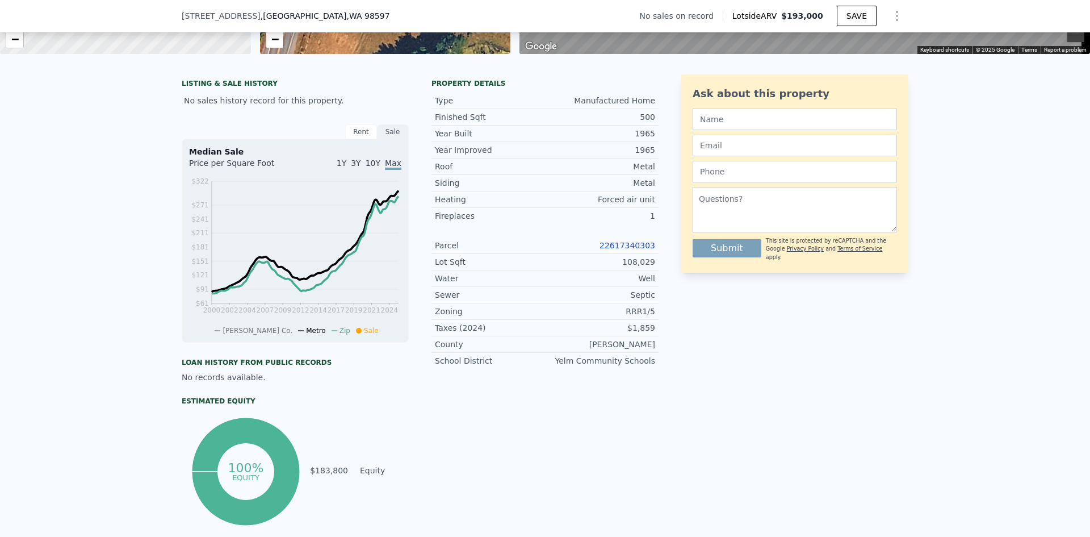
scroll to position [227, 0]
